Goal: Transaction & Acquisition: Purchase product/service

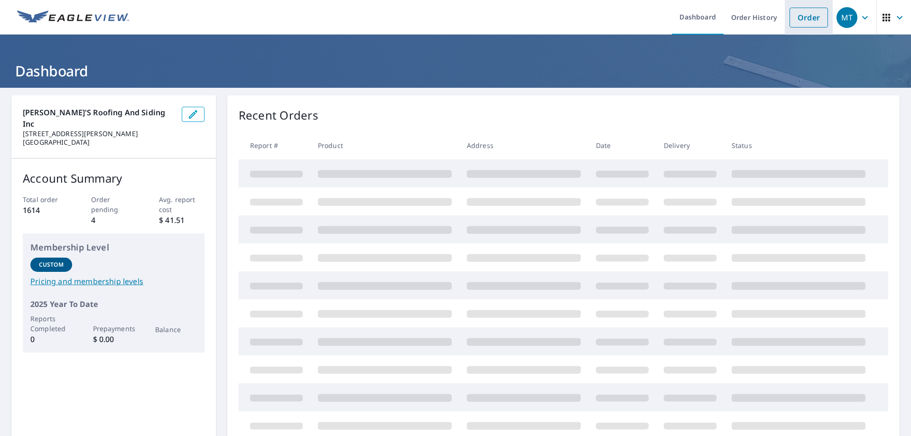
click at [803, 12] on link "Order" at bounding box center [809, 18] width 38 height 20
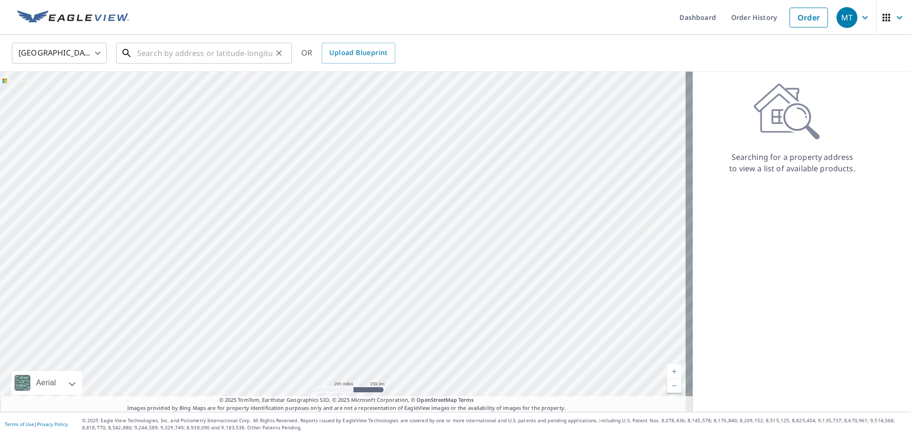
drag, startPoint x: 164, startPoint y: 53, endPoint x: 167, endPoint y: 48, distance: 5.4
click at [165, 50] on input "text" at bounding box center [204, 53] width 135 height 27
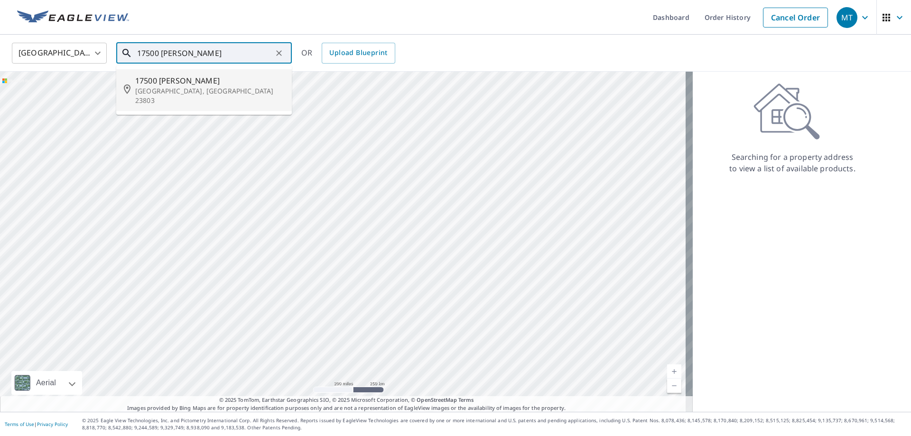
click at [166, 83] on span "17500 [PERSON_NAME]" at bounding box center [209, 80] width 149 height 11
type input "17500 [PERSON_NAME][GEOGRAPHIC_DATA]"
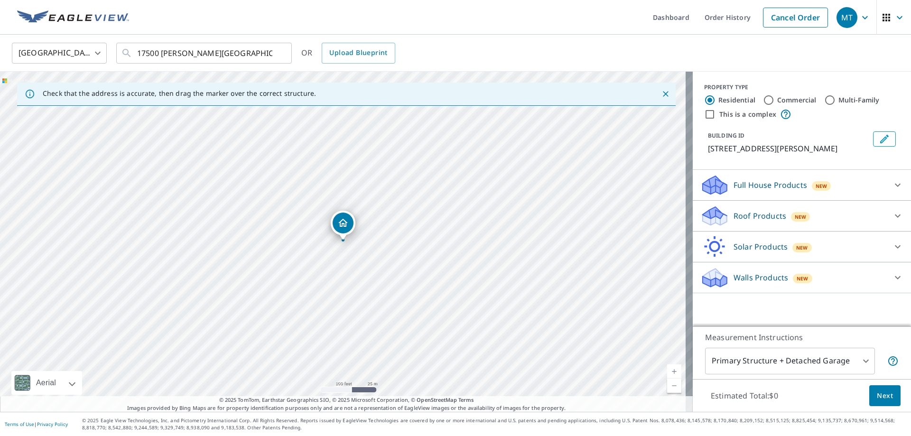
click at [765, 220] on div "Roof Products New" at bounding box center [794, 216] width 186 height 22
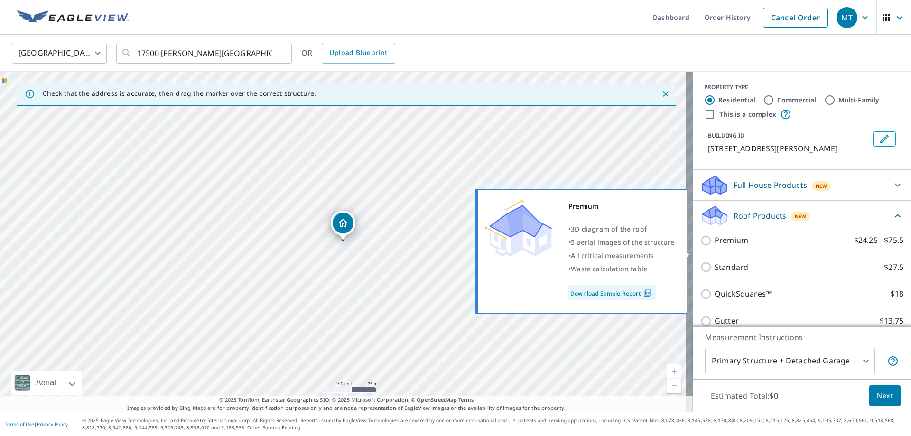
click at [738, 246] on p "Premium" at bounding box center [732, 240] width 34 height 12
click at [715, 246] on input "Premium $24.25 - $75.5" at bounding box center [708, 240] width 14 height 11
checkbox input "true"
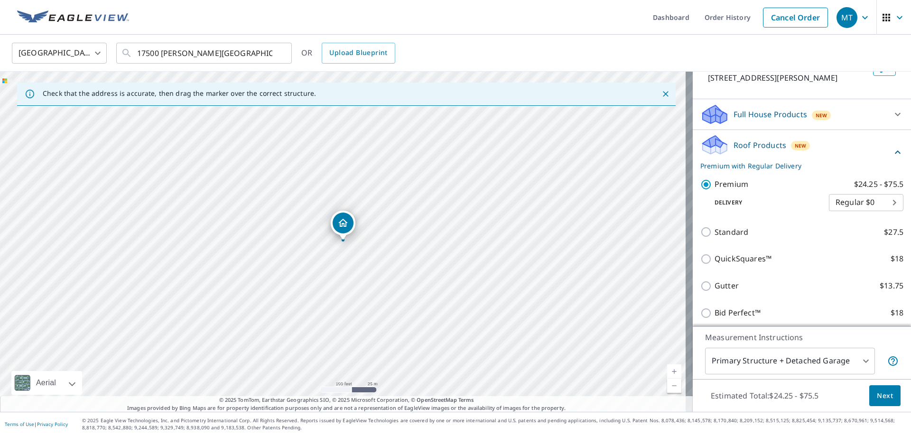
scroll to position [142, 0]
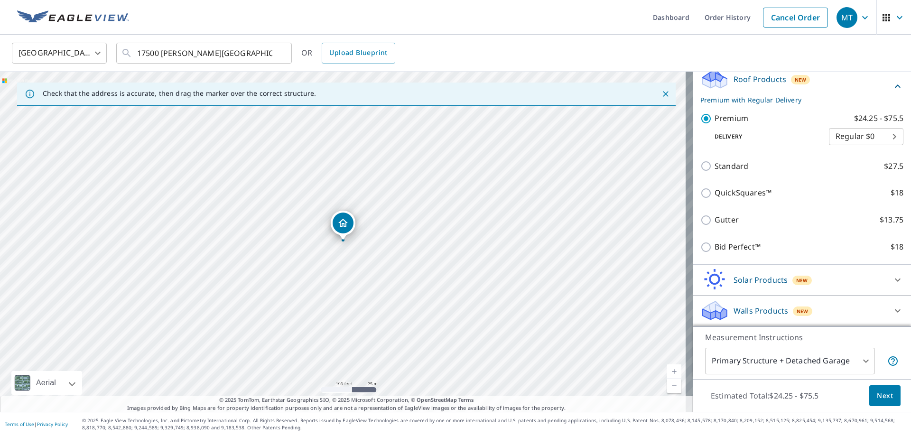
click at [762, 356] on body "MT MT Dashboard Order History Cancel Order MT [GEOGRAPHIC_DATA] [GEOGRAPHIC_DAT…" at bounding box center [455, 218] width 911 height 436
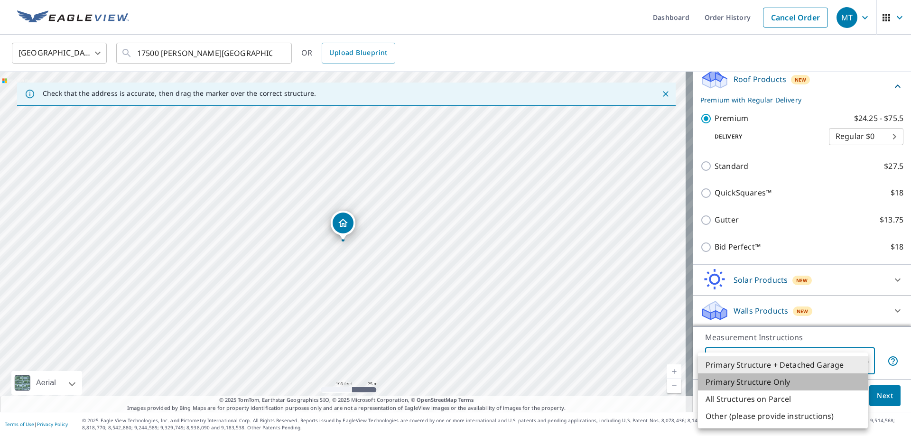
click at [766, 376] on li "Primary Structure Only" at bounding box center [783, 382] width 170 height 17
type input "2"
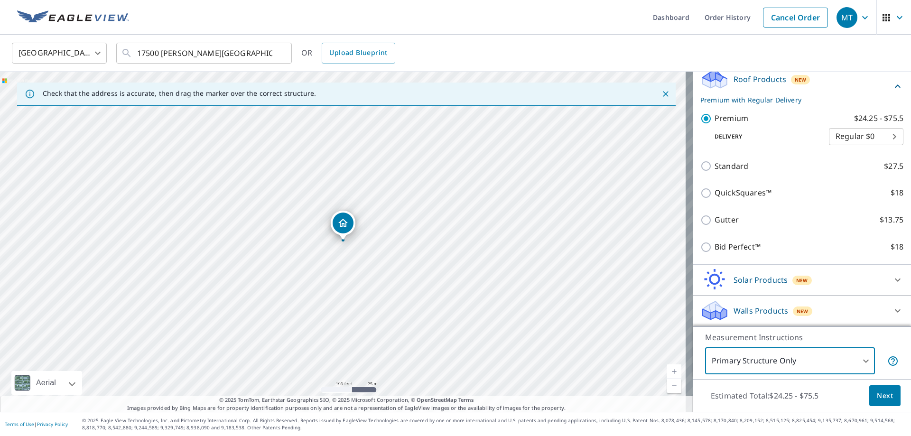
click at [881, 391] on span "Next" at bounding box center [885, 396] width 16 height 12
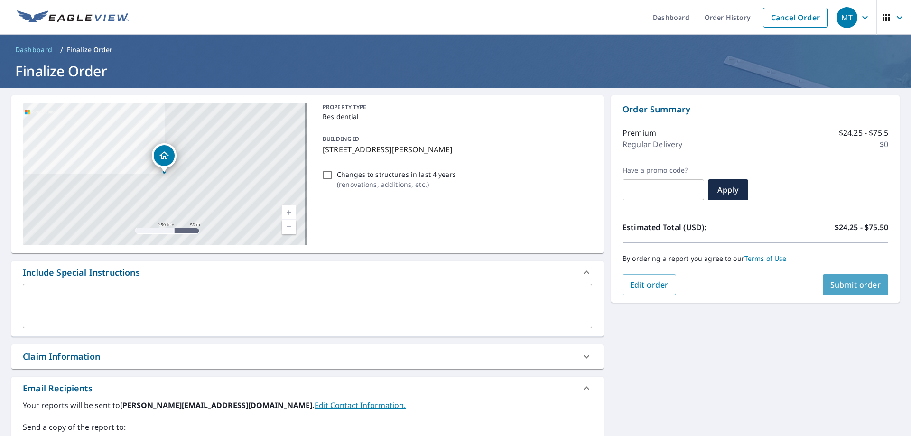
click at [858, 279] on button "Submit order" at bounding box center [856, 284] width 66 height 21
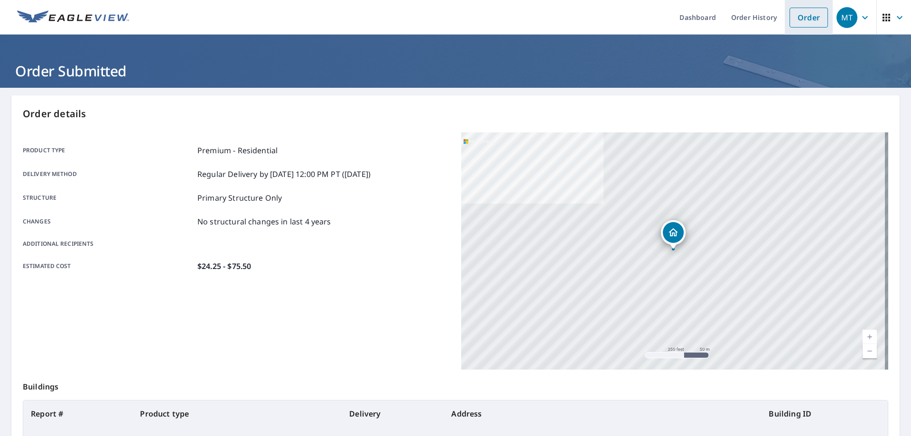
click at [802, 15] on link "Order" at bounding box center [809, 18] width 38 height 20
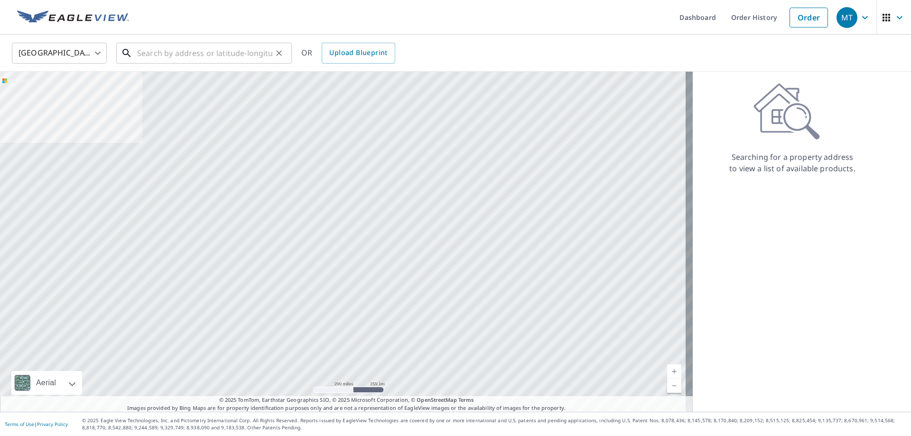
click at [161, 56] on input "text" at bounding box center [204, 53] width 135 height 27
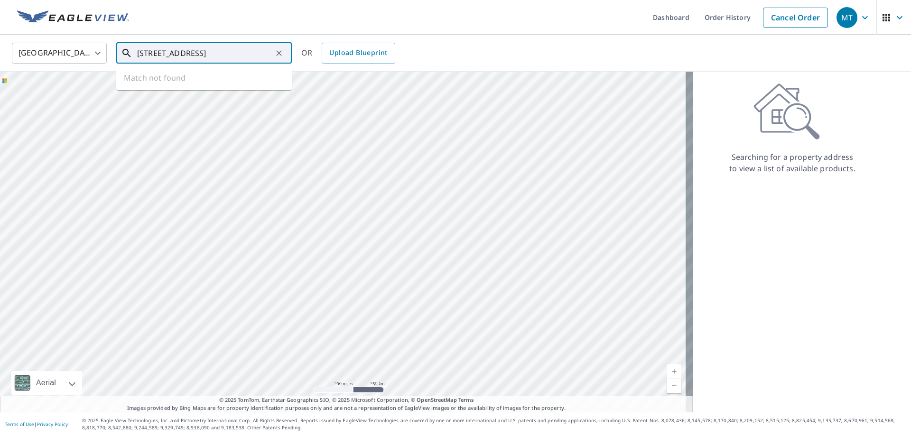
click at [183, 52] on input "[STREET_ADDRESS]" at bounding box center [204, 53] width 135 height 27
click at [220, 51] on input "[STREET_ADDRESS]" at bounding box center [204, 53] width 135 height 27
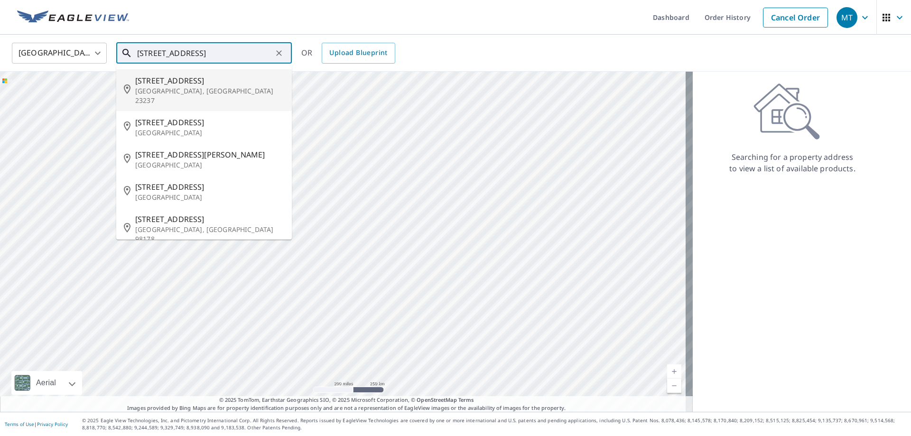
click at [182, 54] on input "[STREET_ADDRESS]" at bounding box center [204, 53] width 135 height 27
click at [183, 54] on input "[STREET_ADDRESS]" at bounding box center [204, 53] width 135 height 27
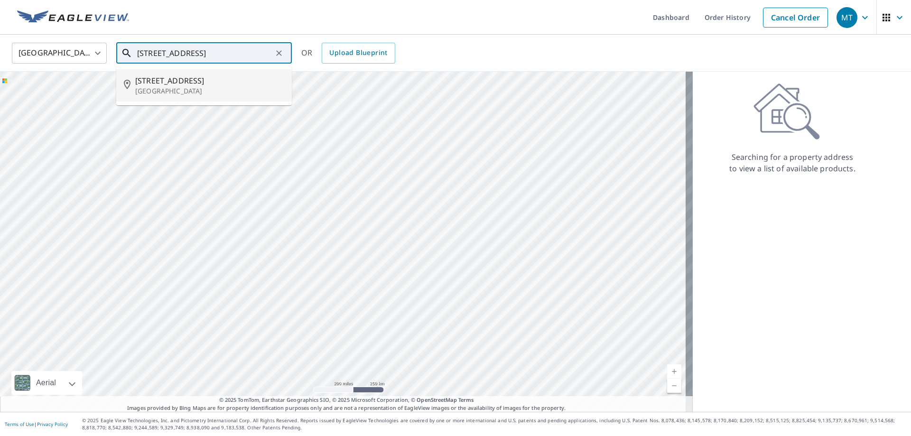
click at [180, 85] on span "[STREET_ADDRESS]" at bounding box center [209, 80] width 149 height 11
type input "[STREET_ADDRESS]"
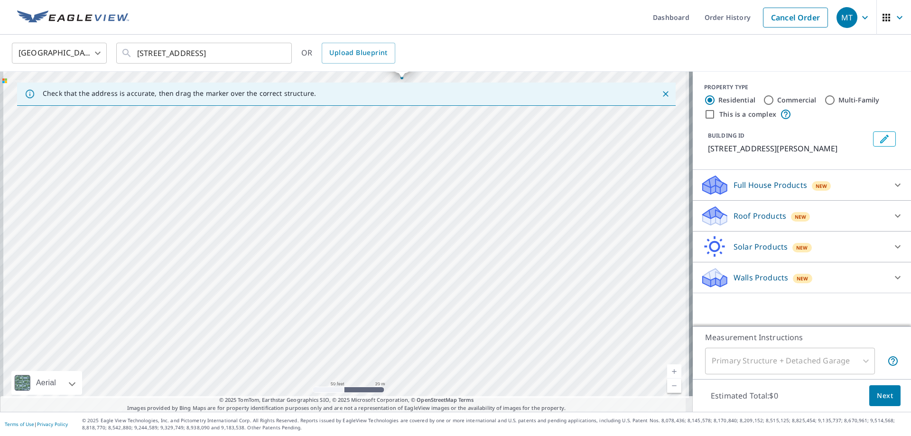
drag, startPoint x: 346, startPoint y: 238, endPoint x: 366, endPoint y: 139, distance: 101.2
click at [361, 123] on div "[STREET_ADDRESS]" at bounding box center [346, 242] width 693 height 340
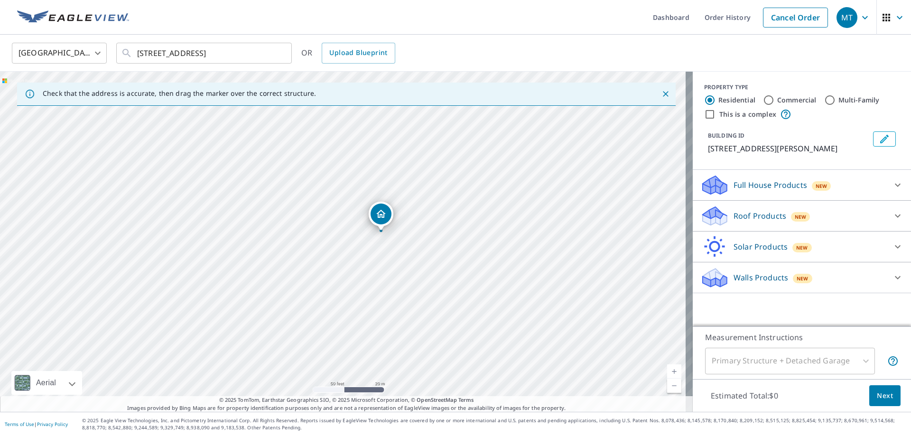
click at [411, 290] on div "[STREET_ADDRESS]" at bounding box center [346, 242] width 693 height 340
click at [752, 212] on p "Roof Products" at bounding box center [760, 215] width 53 height 11
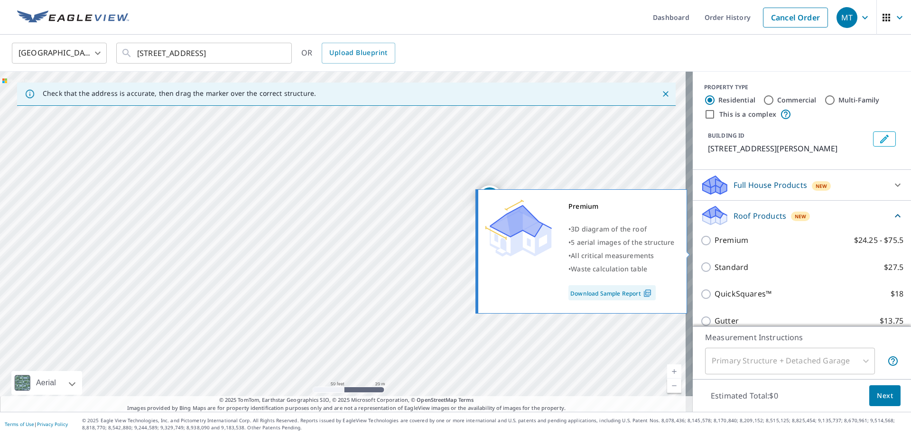
click at [724, 246] on p "Premium" at bounding box center [732, 240] width 34 height 12
click at [715, 246] on input "Premium $24.25 - $75.5" at bounding box center [708, 240] width 14 height 11
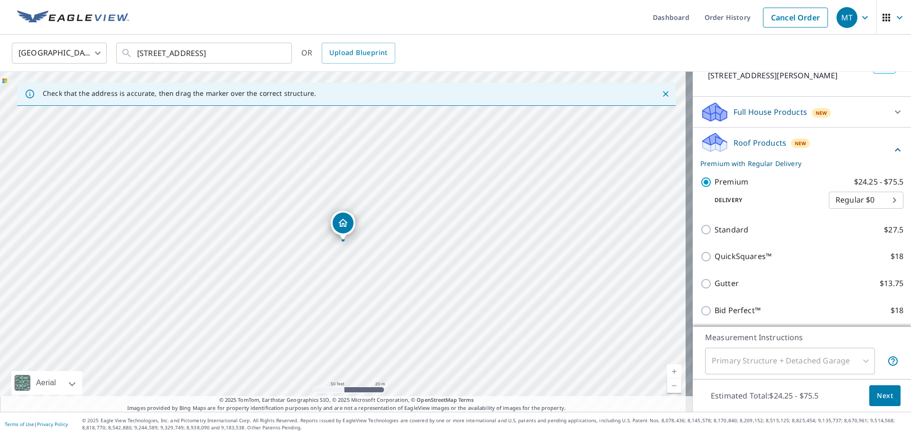
scroll to position [148, 0]
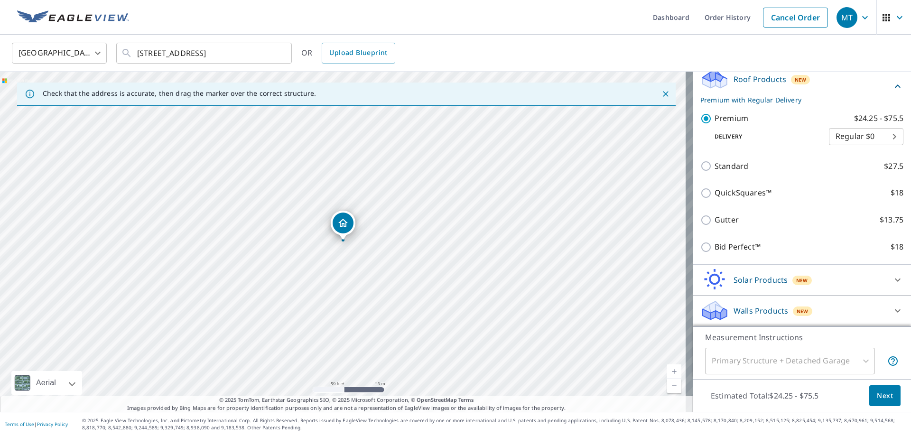
click at [766, 358] on div "Primary Structure + Detached Garage" at bounding box center [790, 361] width 170 height 27
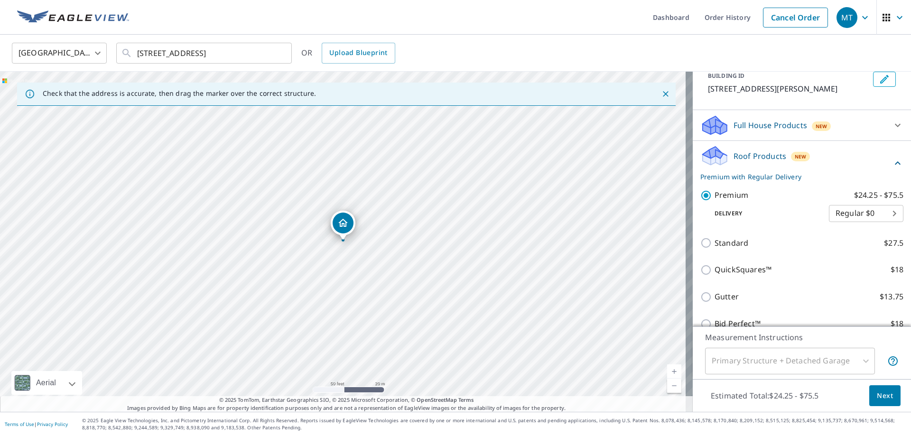
scroll to position [53, 0]
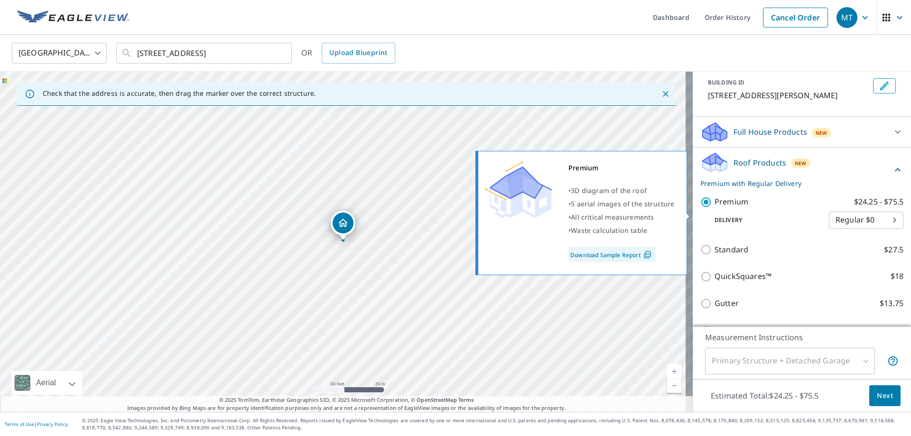
click at [725, 208] on p "Premium" at bounding box center [732, 202] width 34 height 12
click at [715, 208] on input "Premium $24.25 - $75.5" at bounding box center [708, 202] width 14 height 11
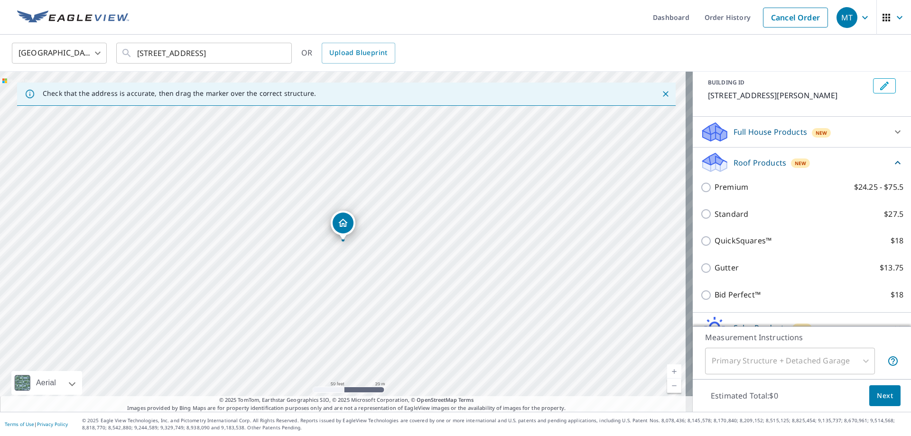
click at [748, 355] on div "Primary Structure + Detached Garage" at bounding box center [790, 361] width 170 height 27
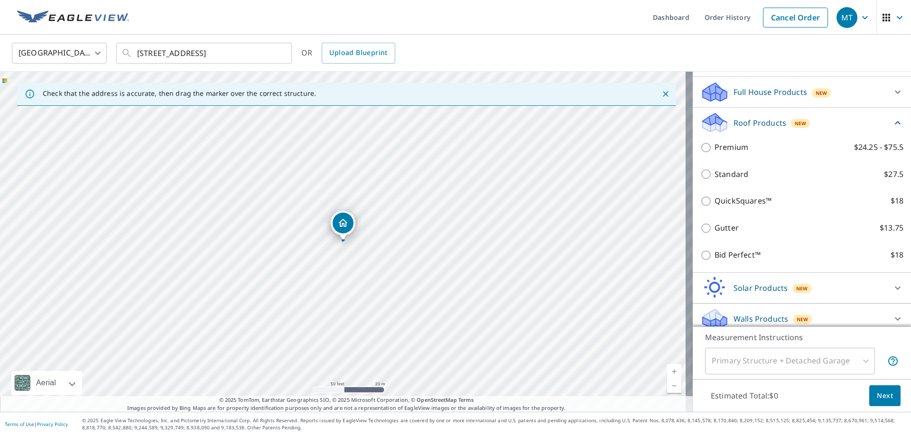
scroll to position [113, 0]
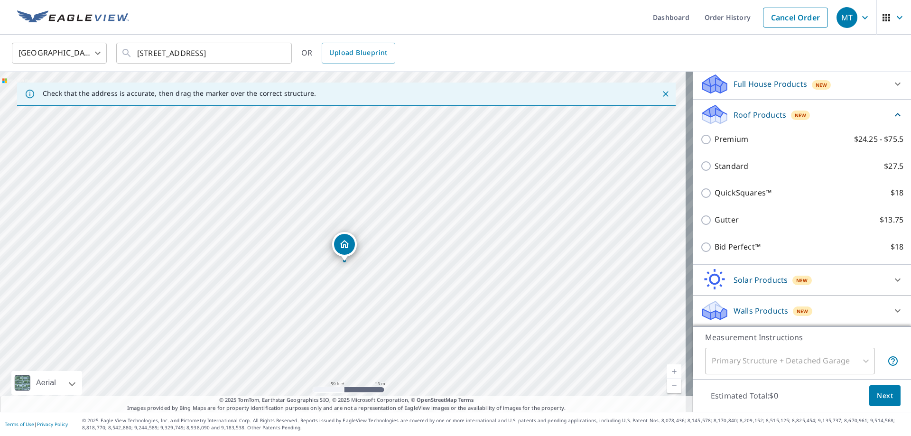
drag, startPoint x: 344, startPoint y: 222, endPoint x: 345, endPoint y: 242, distance: 20.0
click at [768, 354] on div "Primary Structure + Detached Garage" at bounding box center [790, 361] width 170 height 27
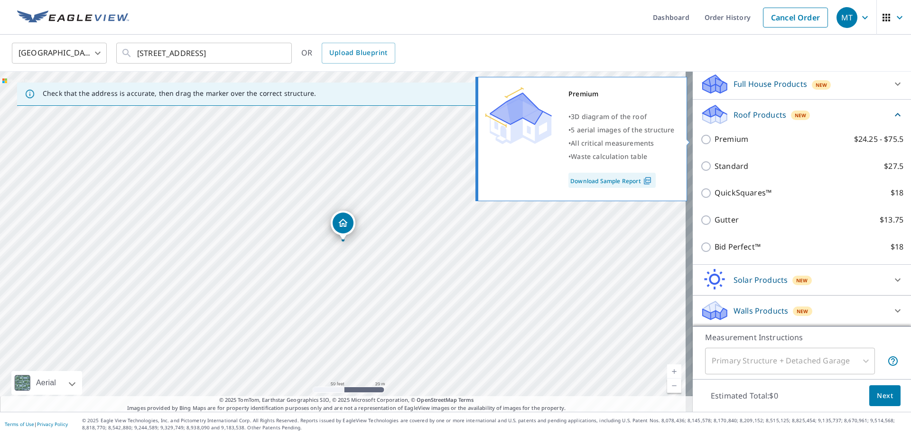
click at [732, 135] on p "Premium" at bounding box center [732, 139] width 34 height 12
click at [715, 135] on input "Premium $24.25 - $75.5" at bounding box center [708, 139] width 14 height 11
checkbox input "true"
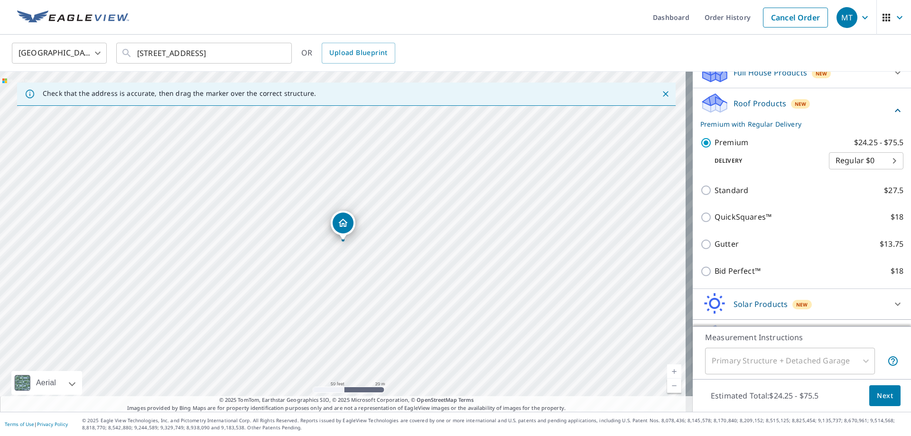
click at [769, 307] on div "Solar Products New" at bounding box center [794, 304] width 186 height 22
click at [892, 309] on icon at bounding box center [897, 303] width 11 height 11
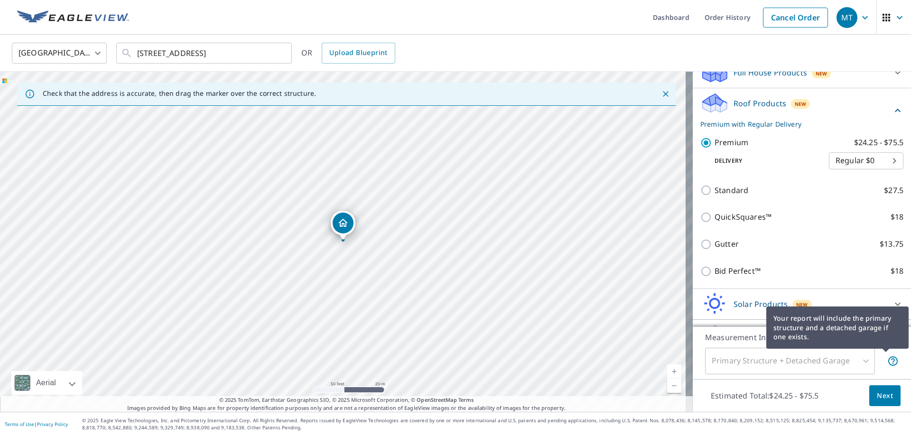
click at [888, 356] on icon at bounding box center [893, 361] width 11 height 11
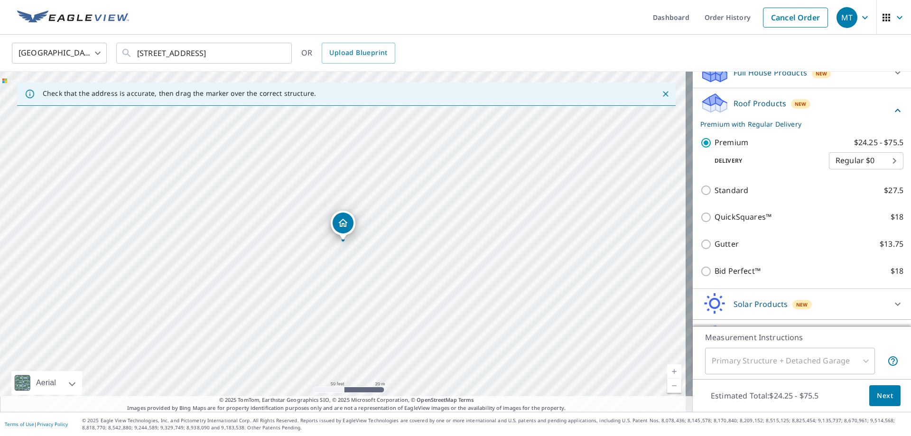
click at [844, 359] on div "Primary Structure + Detached Garage" at bounding box center [790, 361] width 170 height 27
click at [858, 359] on div "Primary Structure + Detached Garage" at bounding box center [790, 361] width 170 height 27
click at [774, 358] on div "Primary Structure + Detached Garage" at bounding box center [790, 361] width 170 height 27
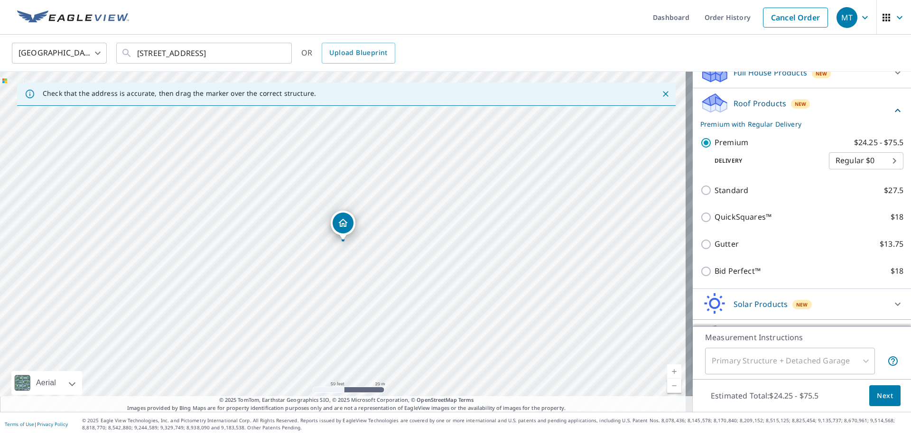
click at [776, 359] on div "Primary Structure + Detached Garage" at bounding box center [790, 361] width 170 height 27
click at [792, 9] on link "Cancel Order" at bounding box center [795, 18] width 65 height 20
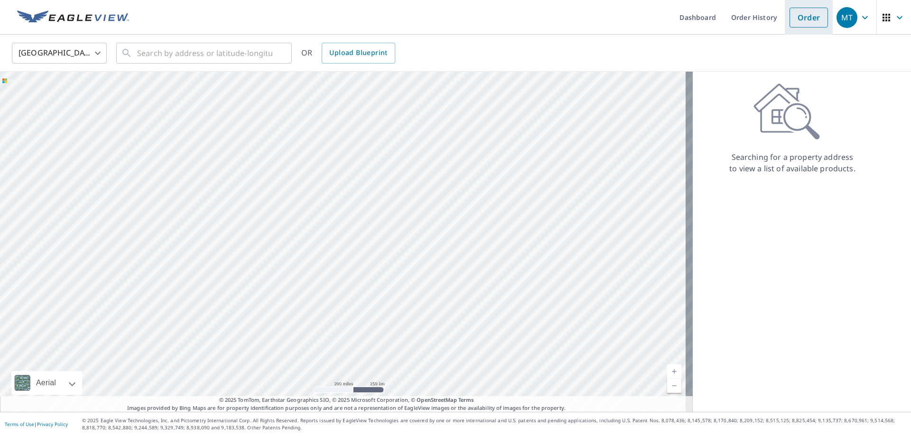
click at [806, 11] on link "Order" at bounding box center [809, 18] width 38 height 20
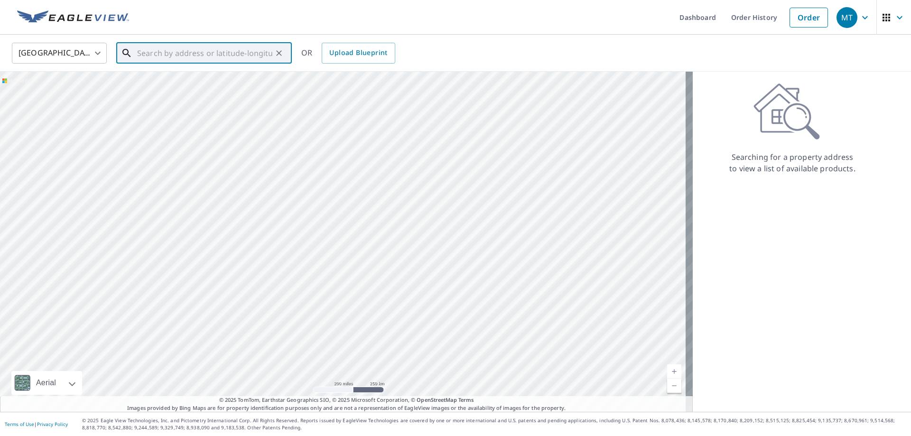
click at [167, 51] on input "text" at bounding box center [204, 53] width 135 height 27
click at [181, 82] on span "[STREET_ADDRESS]" at bounding box center [209, 80] width 149 height 11
type input "[STREET_ADDRESS]"
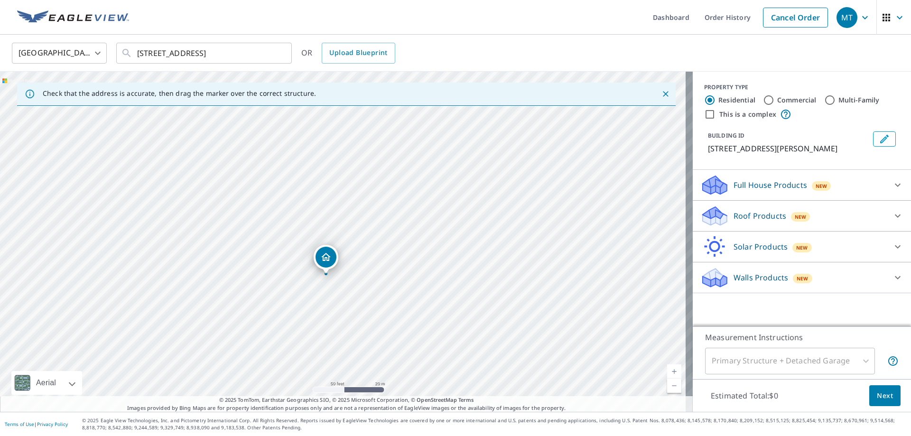
drag, startPoint x: 329, startPoint y: 313, endPoint x: 335, endPoint y: 227, distance: 86.1
drag, startPoint x: 335, startPoint y: 227, endPoint x: 300, endPoint y: 190, distance: 51.0
click at [300, 192] on div "[STREET_ADDRESS]" at bounding box center [346, 242] width 693 height 340
drag, startPoint x: 341, startPoint y: 218, endPoint x: 351, endPoint y: 228, distance: 14.1
click at [765, 181] on p "Full House Products" at bounding box center [771, 184] width 74 height 11
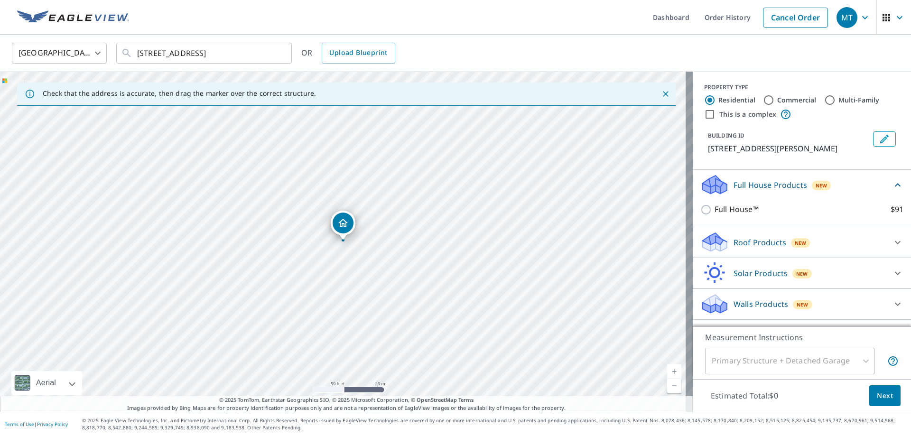
click at [763, 239] on p "Roof Products" at bounding box center [760, 242] width 53 height 11
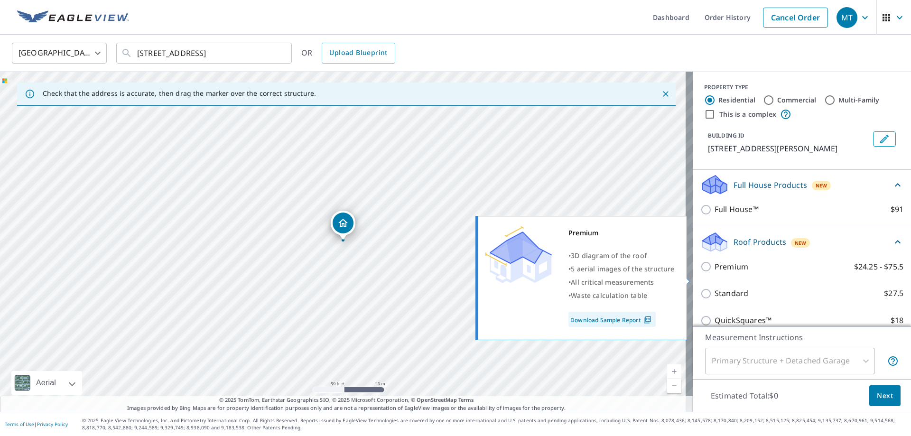
click at [744, 273] on label "Premium $24.25 - $75.5" at bounding box center [809, 267] width 189 height 12
click at [715, 272] on input "Premium $24.25 - $75.5" at bounding box center [708, 266] width 14 height 11
checkbox input "true"
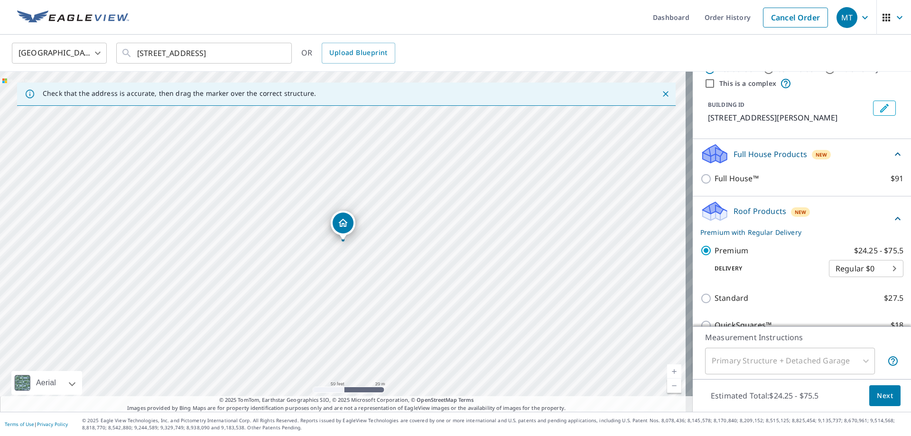
scroll to position [174, 0]
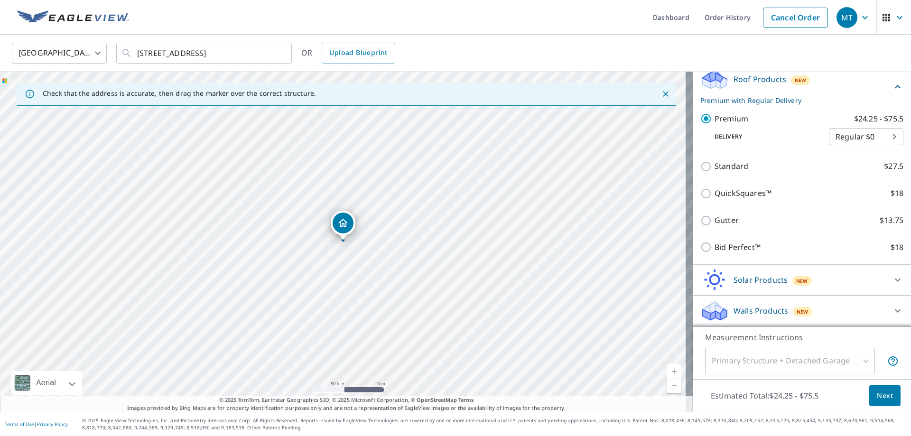
click at [792, 358] on div "Primary Structure + Detached Garage" at bounding box center [790, 361] width 170 height 27
click at [793, 358] on div "Primary Structure + Detached Garage" at bounding box center [790, 361] width 170 height 27
click at [794, 356] on div "Primary Structure + Detached Garage" at bounding box center [790, 361] width 170 height 27
click at [797, 357] on div "Primary Structure + Detached Garage" at bounding box center [790, 361] width 170 height 27
drag, startPoint x: 796, startPoint y: 356, endPoint x: 774, endPoint y: 346, distance: 24.2
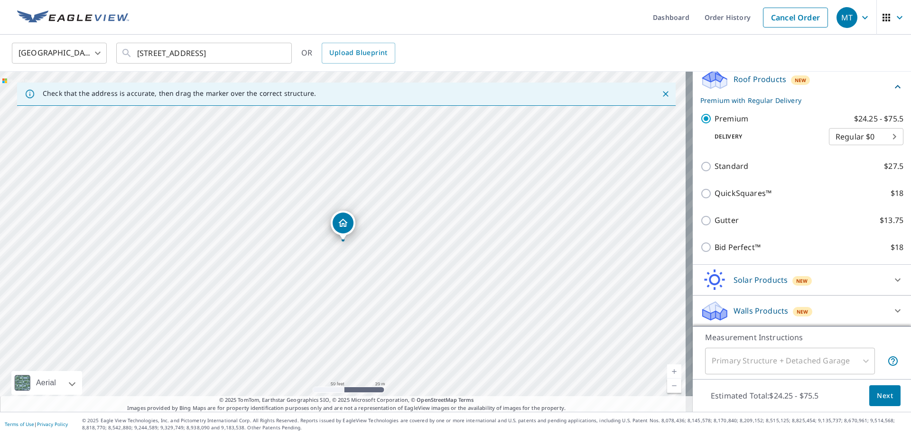
click at [783, 353] on div "Primary Structure + Detached Garage" at bounding box center [790, 361] width 170 height 27
click at [757, 347] on div "Measurement Instructions Primary Structure + Detached Garage 1 ​" at bounding box center [802, 353] width 218 height 53
drag, startPoint x: 771, startPoint y: 354, endPoint x: 867, endPoint y: 362, distance: 96.2
click at [773, 354] on div "Primary Structure + Detached Garage" at bounding box center [790, 361] width 170 height 27
drag, startPoint x: 860, startPoint y: 360, endPoint x: 859, endPoint y: 352, distance: 7.7
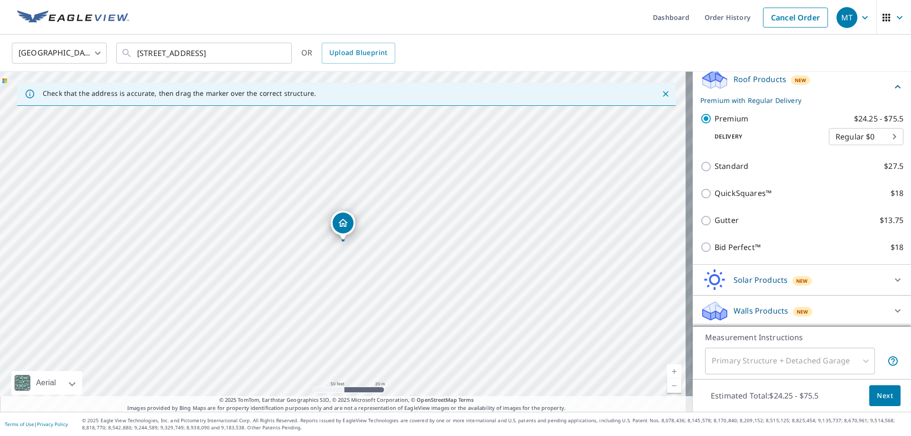
click at [860, 357] on div "Primary Structure + Detached Garage" at bounding box center [790, 361] width 170 height 27
drag, startPoint x: 800, startPoint y: 362, endPoint x: 799, endPoint y: 354, distance: 8.7
click at [800, 357] on div "Primary Structure + Detached Garage" at bounding box center [790, 361] width 170 height 27
click at [775, 358] on div "Primary Structure + Detached Garage" at bounding box center [790, 361] width 170 height 27
click at [779, 354] on div "Primary Structure + Detached Garage" at bounding box center [790, 361] width 170 height 27
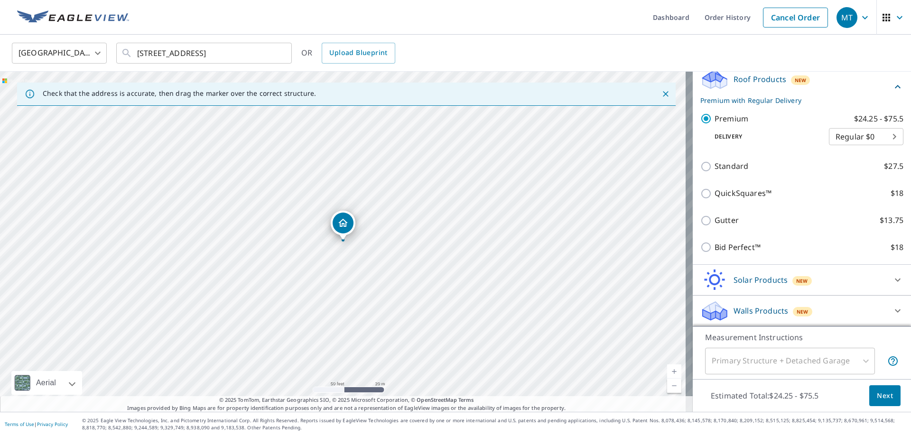
drag, startPoint x: 784, startPoint y: 360, endPoint x: 796, endPoint y: 353, distance: 13.8
click at [786, 357] on div "Primary Structure + Detached Garage" at bounding box center [790, 361] width 170 height 27
click at [797, 353] on div "Primary Structure + Detached Garage" at bounding box center [790, 361] width 170 height 27
click at [794, 353] on div "Primary Structure + Detached Garage" at bounding box center [790, 361] width 170 height 27
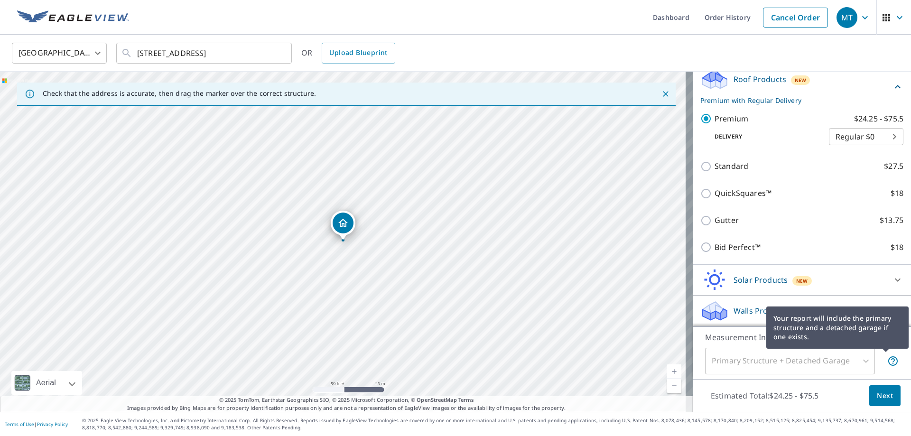
click at [889, 356] on icon at bounding box center [893, 360] width 9 height 9
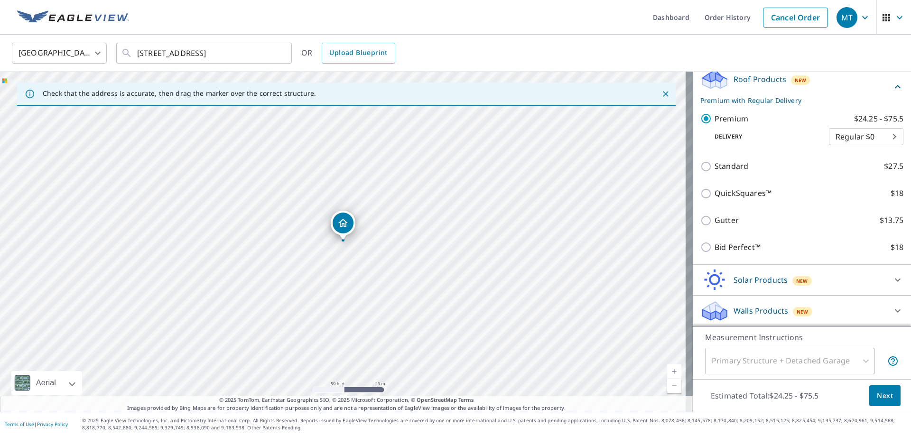
drag, startPoint x: 647, startPoint y: 46, endPoint x: 646, endPoint y: 39, distance: 6.8
click at [647, 42] on div "[GEOGRAPHIC_DATA] [GEOGRAPHIC_DATA] ​ [STREET_ADDRESS] ​ OR Upload Blueprint" at bounding box center [452, 53] width 895 height 22
click at [791, 11] on link "Cancel Order" at bounding box center [795, 18] width 65 height 20
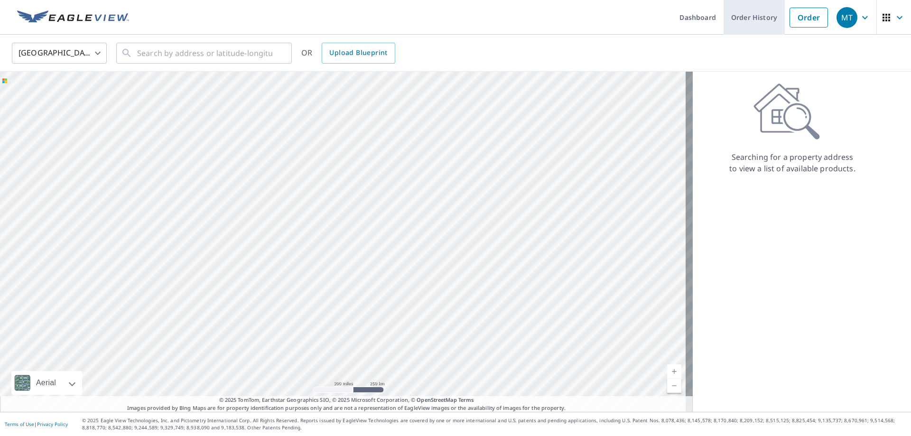
click at [731, 12] on link "Order History" at bounding box center [754, 17] width 61 height 35
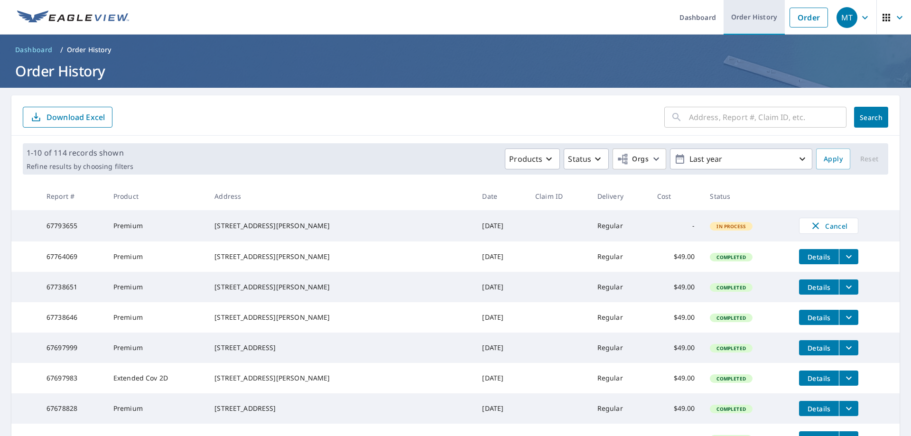
click at [747, 14] on link "Order History" at bounding box center [754, 17] width 61 height 35
click at [747, 9] on link "Order History" at bounding box center [754, 17] width 61 height 35
click at [805, 12] on link "Order" at bounding box center [809, 18] width 38 height 20
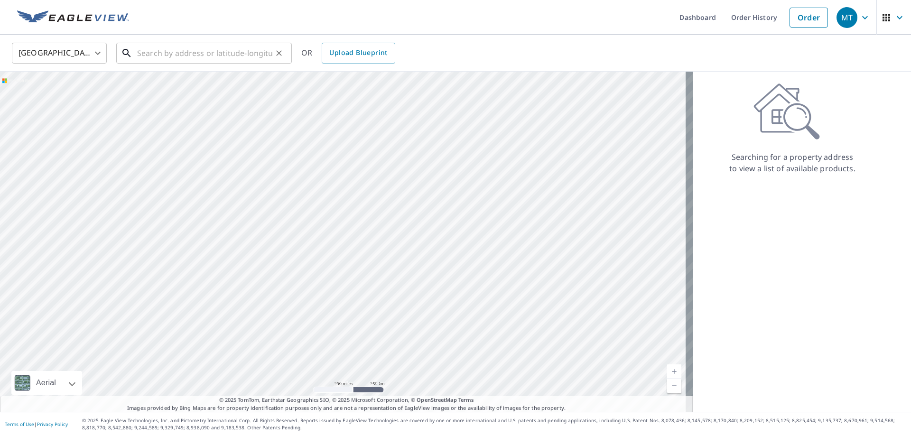
drag, startPoint x: 224, startPoint y: 58, endPoint x: 224, endPoint y: 51, distance: 6.6
click at [224, 55] on input "text" at bounding box center [204, 53] width 135 height 27
click at [139, 53] on input "text" at bounding box center [204, 53] width 135 height 27
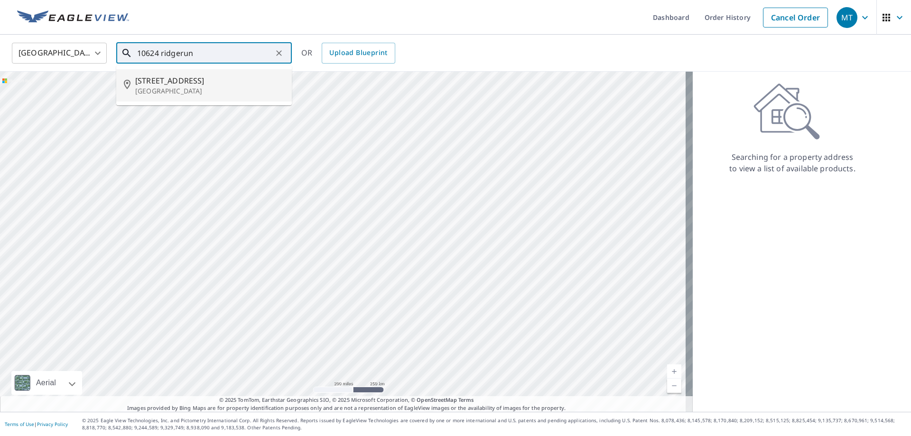
click at [173, 84] on span "[STREET_ADDRESS]" at bounding box center [209, 80] width 149 height 11
type input "[STREET_ADDRESS]"
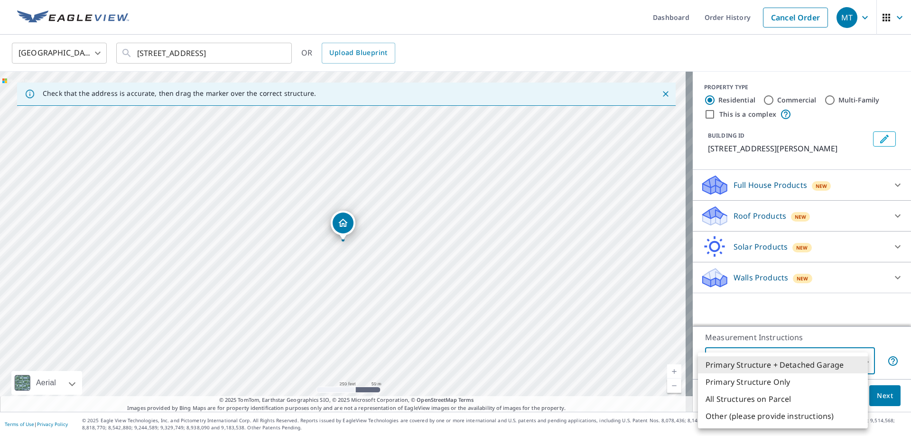
click at [823, 356] on body "MT MT Dashboard Order History Cancel Order MT [GEOGRAPHIC_DATA] [GEOGRAPHIC_DAT…" at bounding box center [455, 218] width 911 height 436
click at [786, 380] on li "Primary Structure Only" at bounding box center [783, 382] width 170 height 17
type input "2"
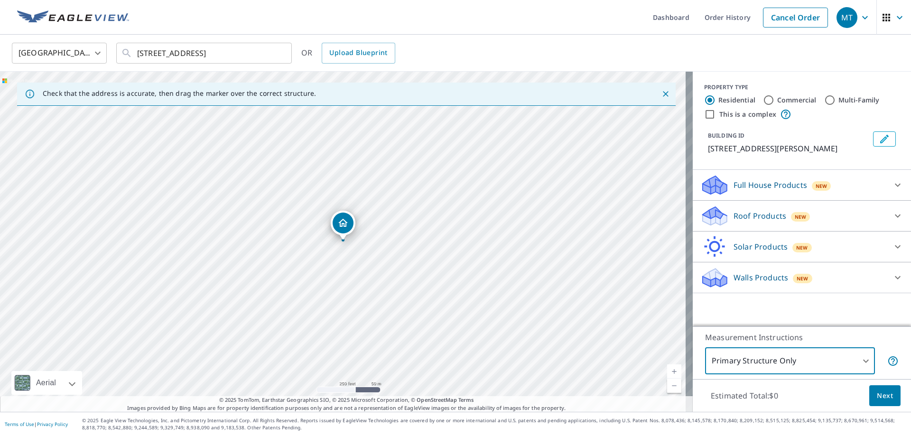
click at [764, 209] on div "Roof Products New" at bounding box center [794, 216] width 186 height 22
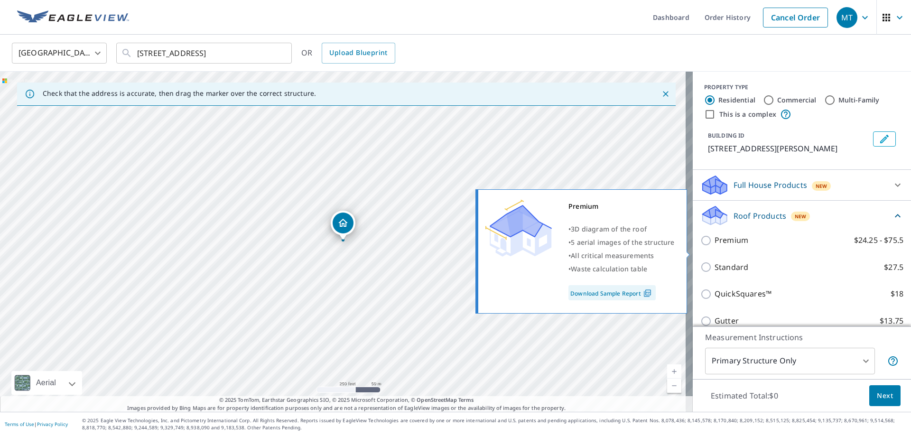
click at [731, 246] on p "Premium" at bounding box center [732, 240] width 34 height 12
click at [715, 246] on input "Premium $24.25 - $75.5" at bounding box center [708, 240] width 14 height 11
checkbox input "true"
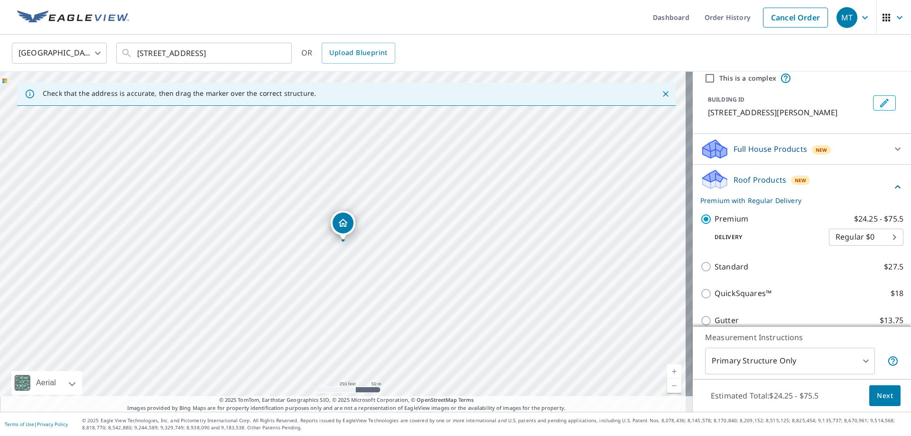
scroll to position [95, 0]
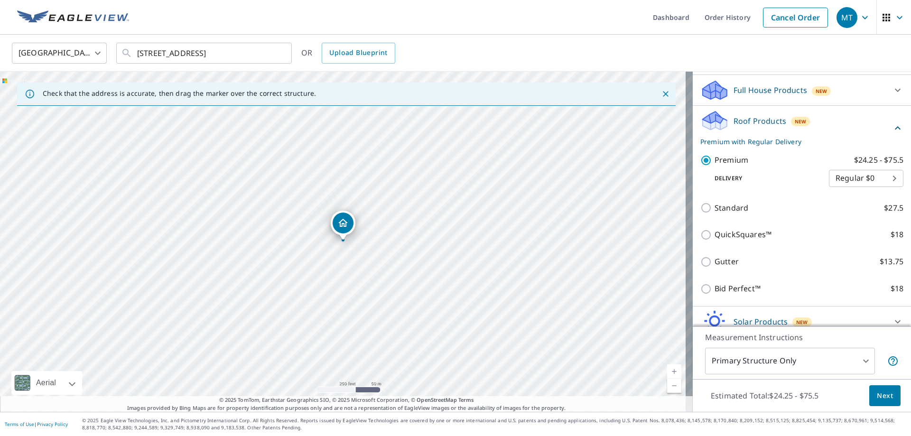
click at [880, 392] on span "Next" at bounding box center [885, 396] width 16 height 12
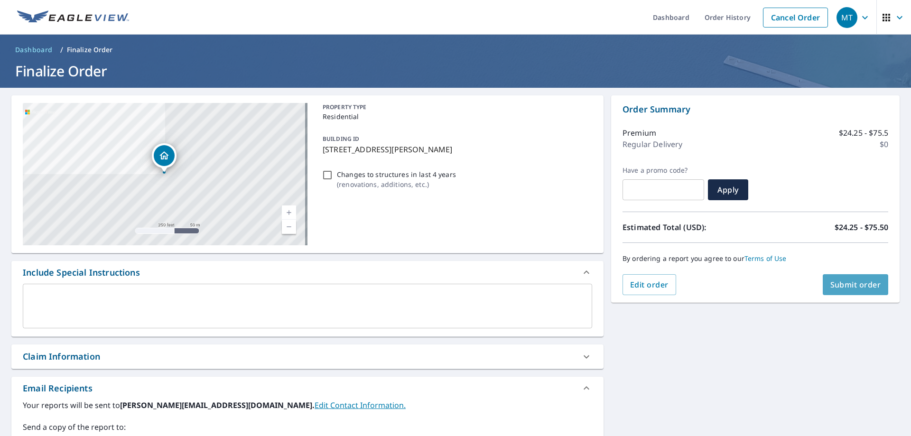
click at [839, 280] on span "Submit order" at bounding box center [856, 285] width 51 height 10
